Goal: Task Accomplishment & Management: Use online tool/utility

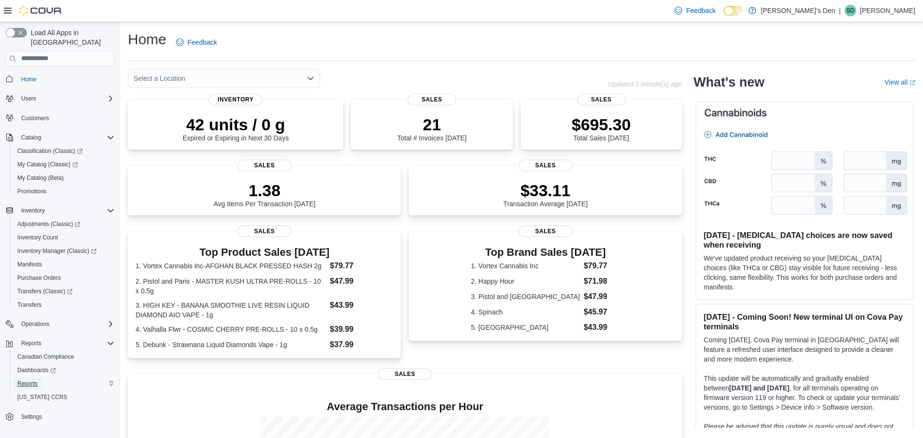
click at [30, 380] on span "Reports" at bounding box center [27, 384] width 20 height 8
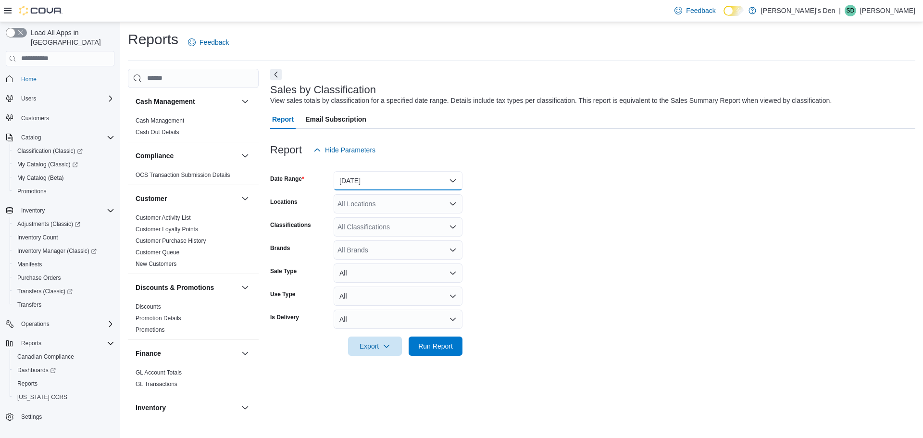
click at [449, 178] on button "[DATE]" at bounding box center [398, 180] width 129 height 19
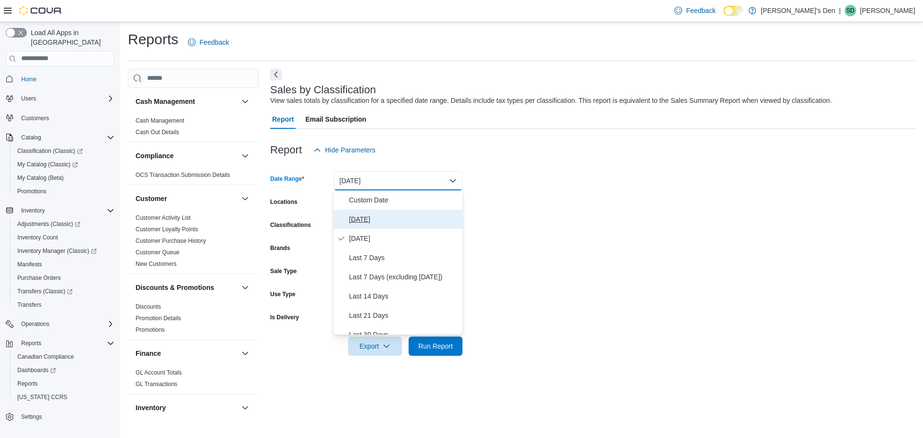
click at [397, 221] on span "[DATE]" at bounding box center [404, 219] width 110 height 12
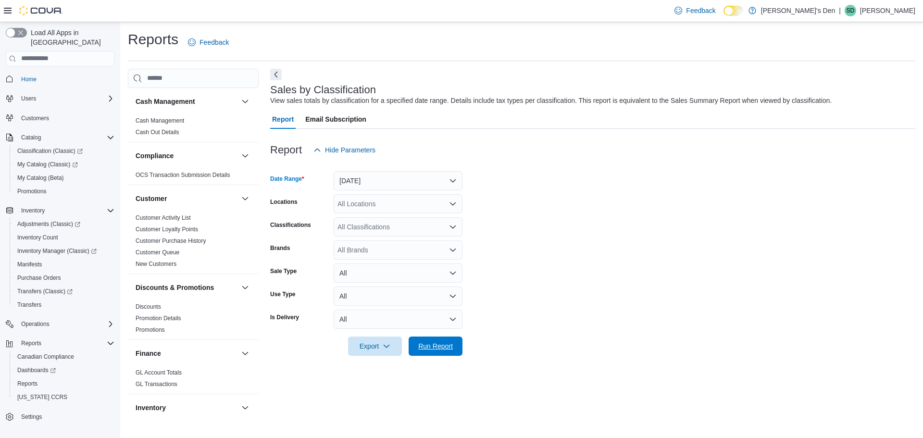
drag, startPoint x: 438, startPoint y: 341, endPoint x: 583, endPoint y: 312, distance: 148.0
click at [438, 341] on span "Run Report" at bounding box center [435, 346] width 35 height 10
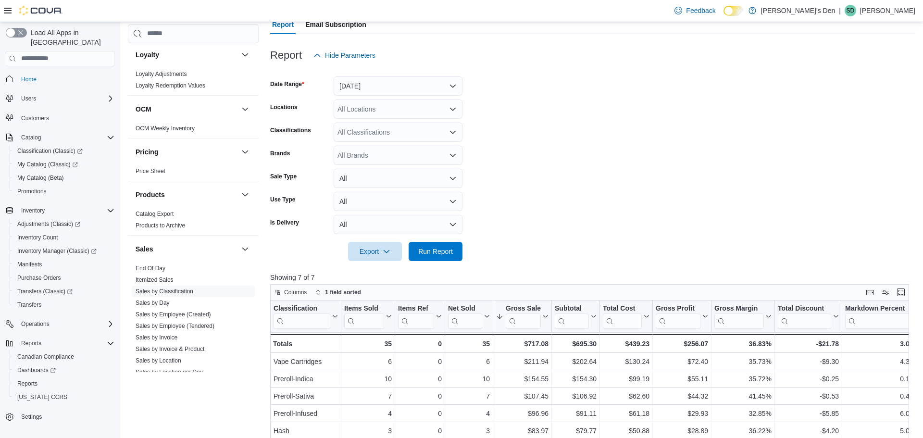
scroll to position [598, 0]
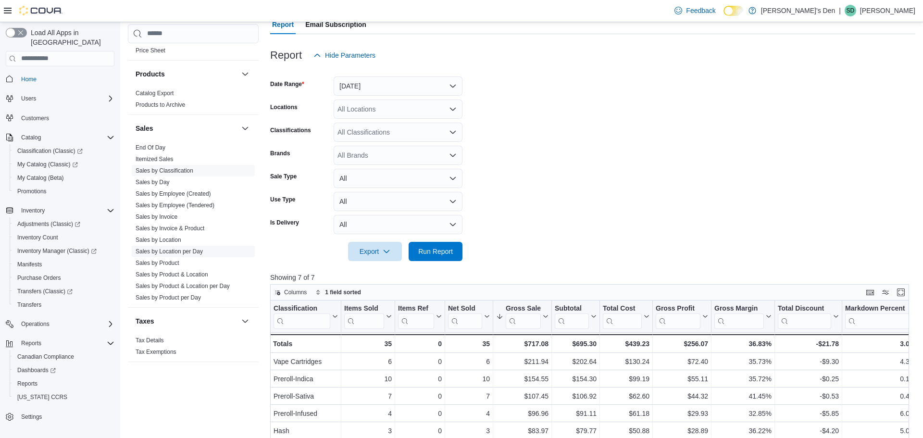
click at [195, 253] on link "Sales by Location per Day" at bounding box center [169, 251] width 67 height 7
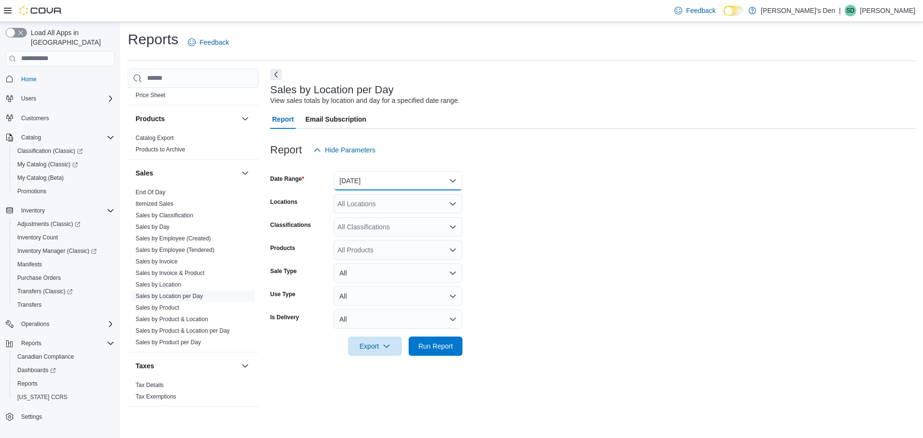
click at [436, 185] on button "[DATE]" at bounding box center [398, 180] width 129 height 19
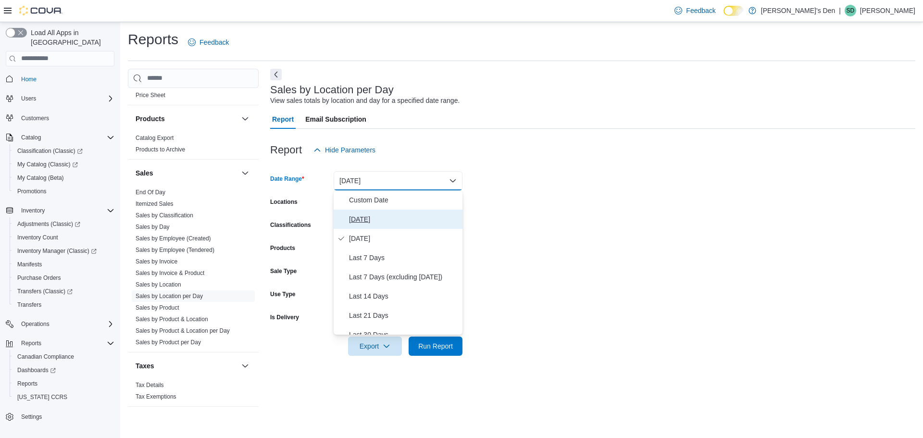
click at [373, 219] on span "[DATE]" at bounding box center [404, 219] width 110 height 12
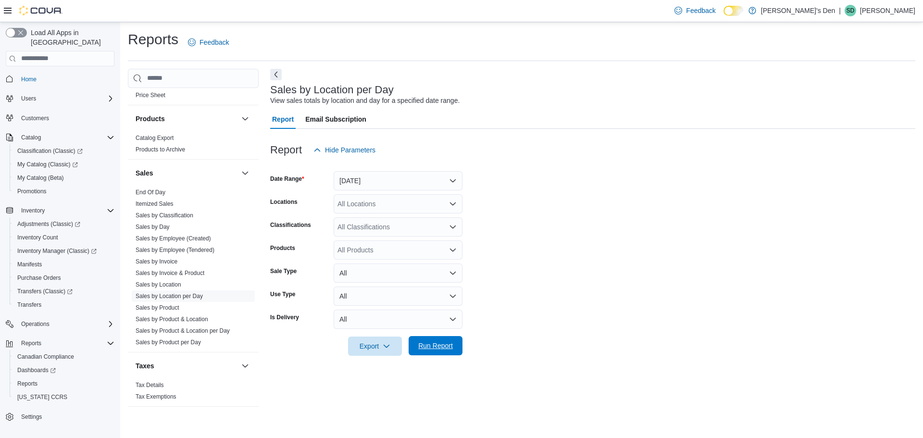
click at [457, 353] on button "Run Report" at bounding box center [436, 345] width 54 height 19
